Goal: Find specific page/section: Find specific page/section

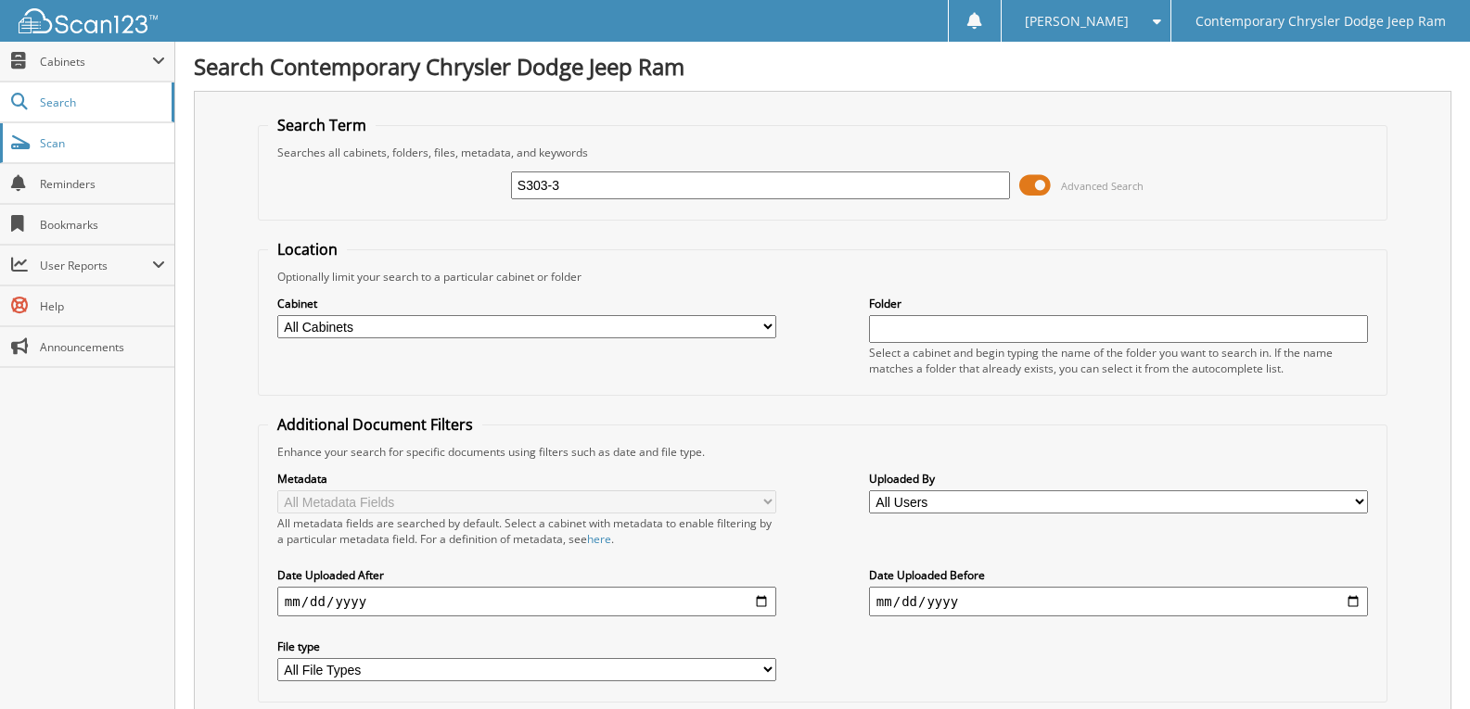
click at [115, 146] on span "Scan" at bounding box center [102, 143] width 125 height 16
type input "DUANY"
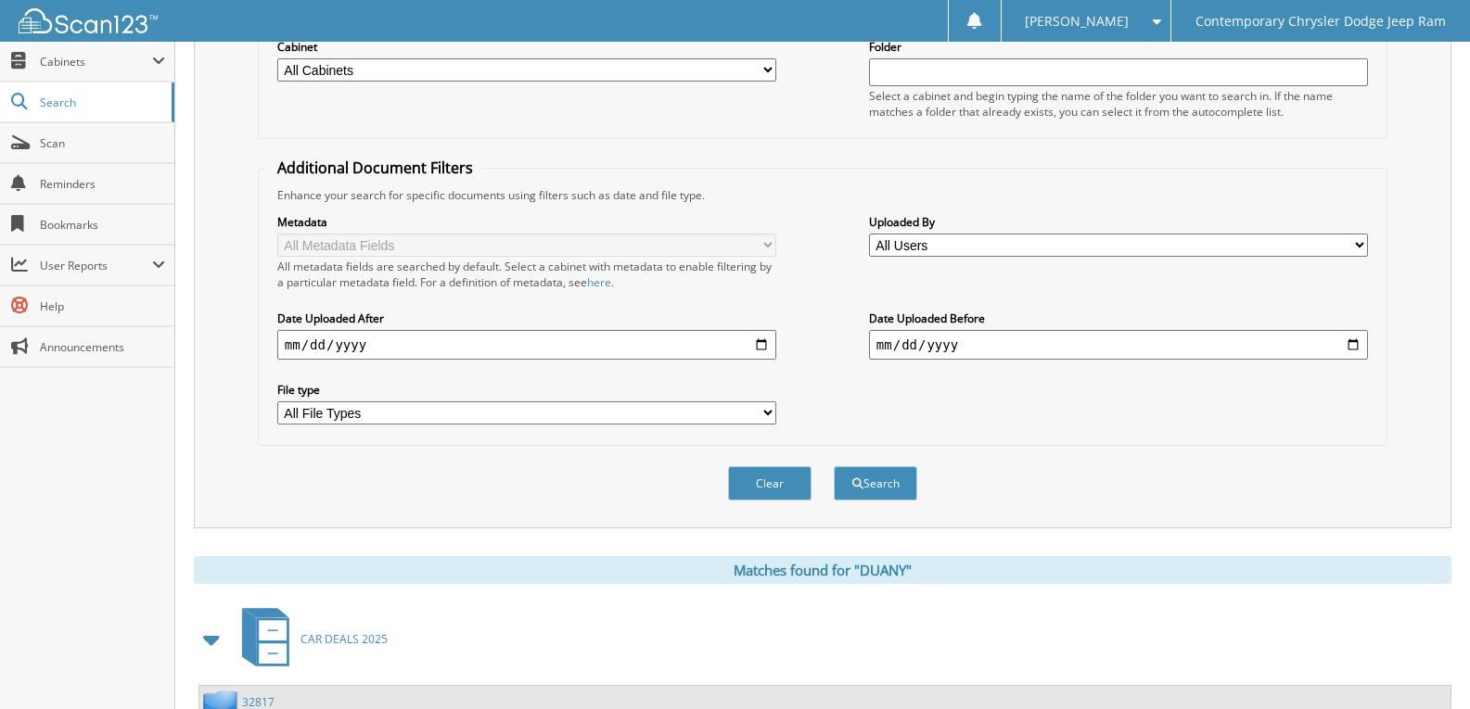
scroll to position [742, 0]
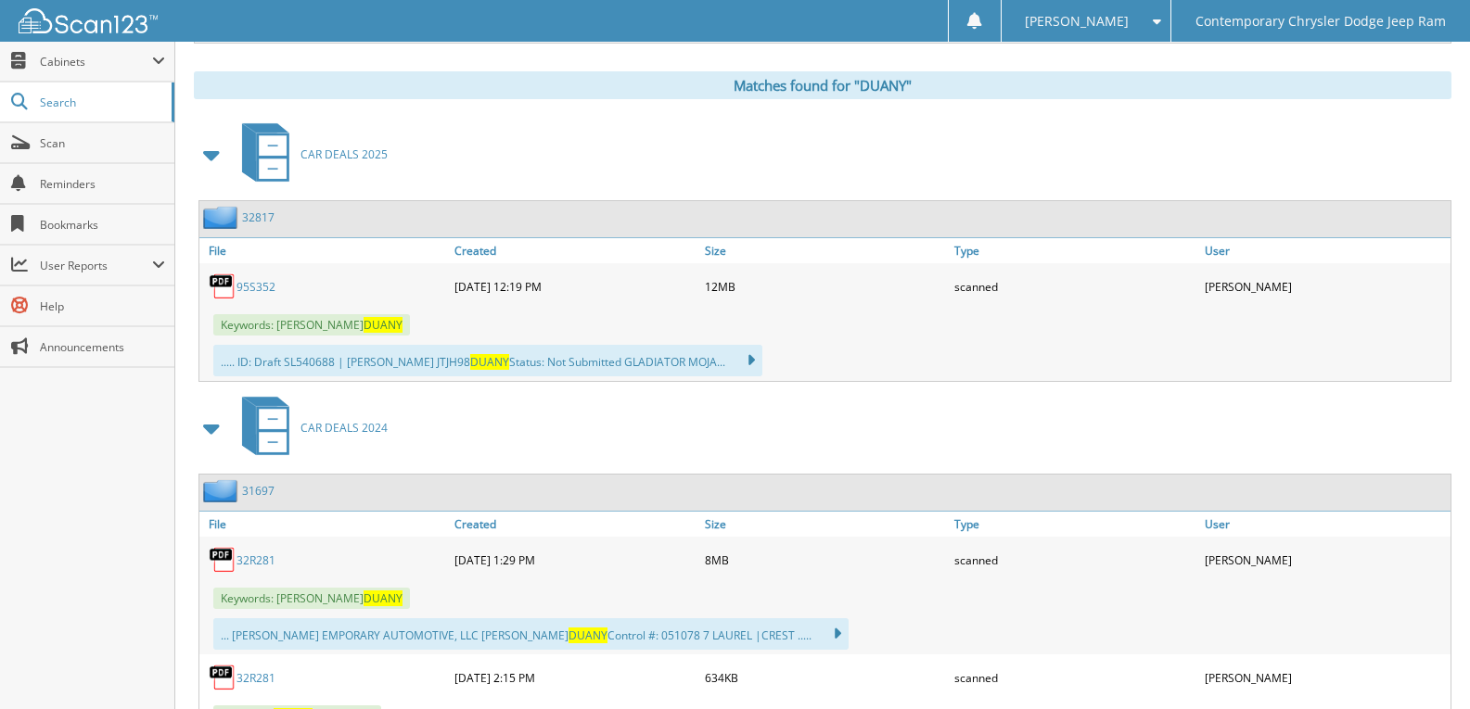
click at [252, 287] on link "95S352" at bounding box center [255, 287] width 39 height 16
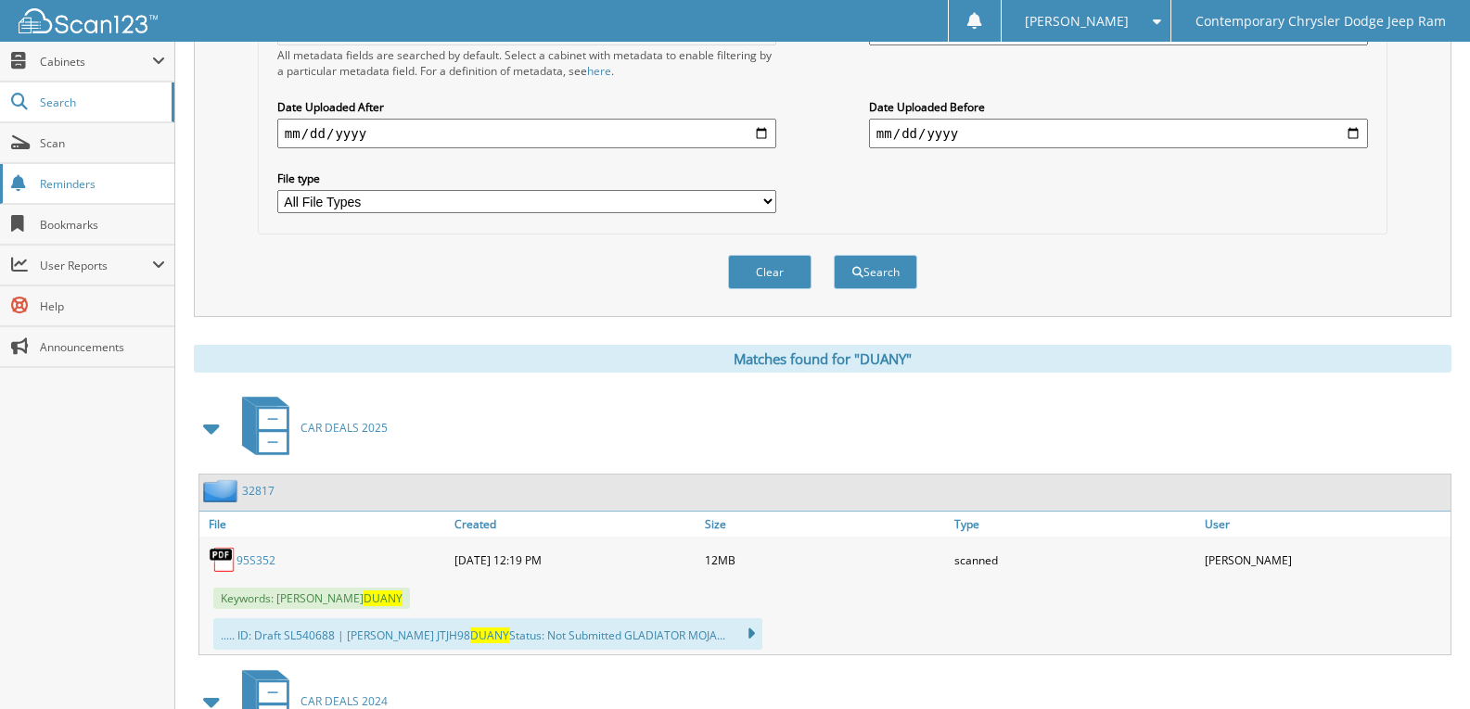
scroll to position [185, 0]
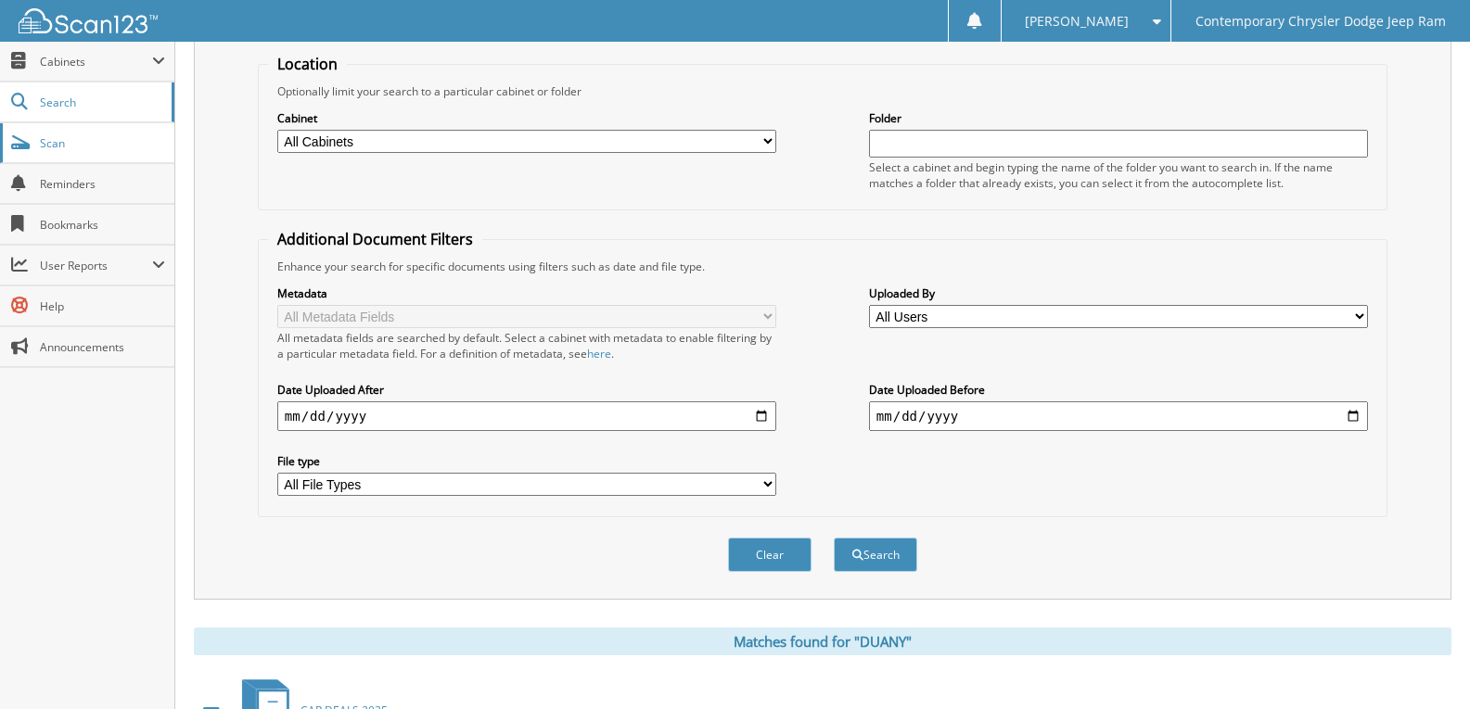
click at [39, 134] on link "Scan" at bounding box center [87, 143] width 174 height 40
